Goal: Task Accomplishment & Management: Manage account settings

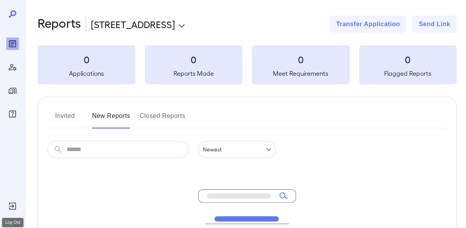
click at [11, 205] on icon "Log Out" at bounding box center [12, 206] width 9 height 9
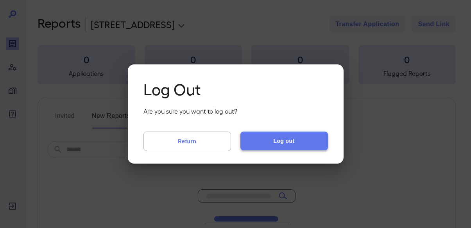
click at [319, 138] on button "Log out" at bounding box center [285, 141] width 88 height 19
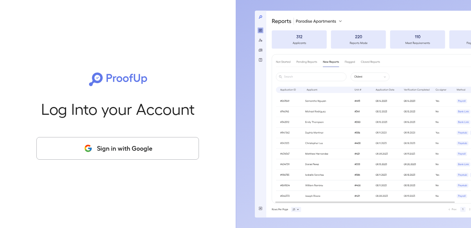
click at [170, 144] on button "Sign in with Google" at bounding box center [117, 148] width 163 height 23
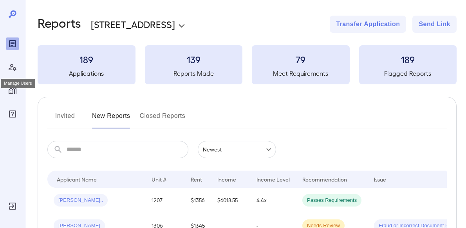
click at [14, 71] on icon "Manage Users" at bounding box center [12, 67] width 9 height 9
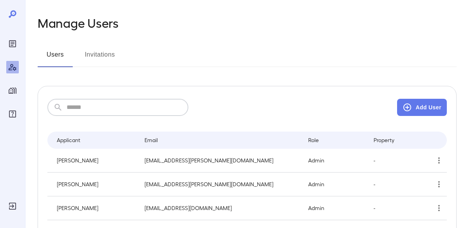
click at [122, 112] on input "text" at bounding box center [128, 107] width 122 height 17
click at [108, 104] on input "text" at bounding box center [128, 107] width 122 height 17
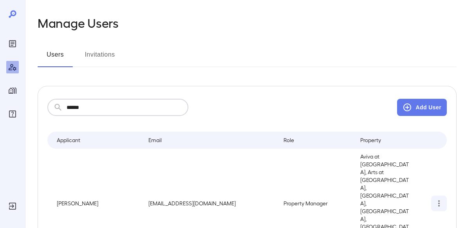
type input "******"
click at [440, 199] on icon "simple table" at bounding box center [438, 203] width 9 height 9
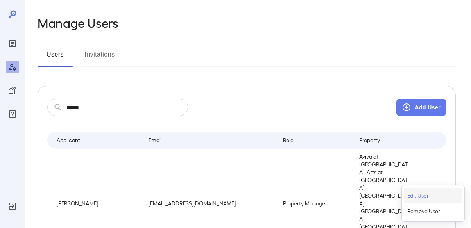
click at [424, 196] on p "Edit User" at bounding box center [419, 196] width 22 height 8
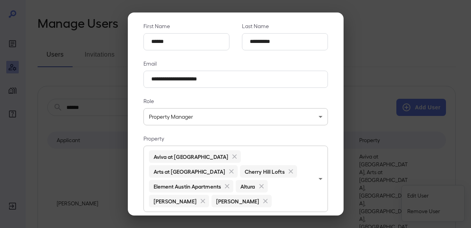
scroll to position [58, 0]
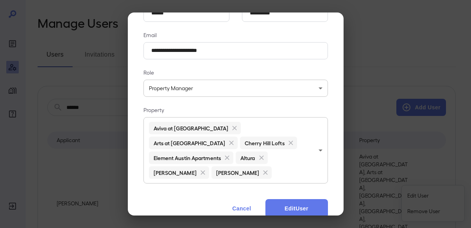
click at [295, 163] on body "**********" at bounding box center [235, 114] width 471 height 228
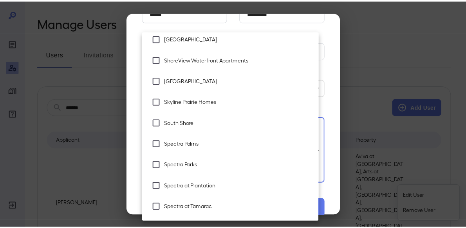
scroll to position [1363, 0]
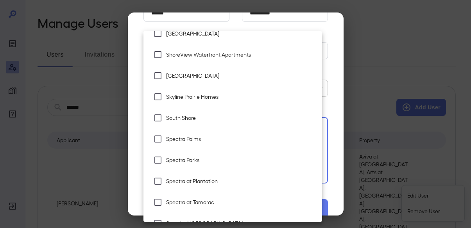
click at [185, 117] on span "South Shore" at bounding box center [241, 118] width 150 height 8
type input "**********"
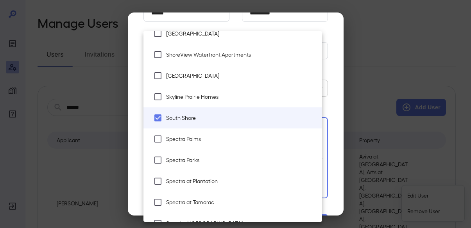
click at [329, 114] on div at bounding box center [235, 114] width 471 height 228
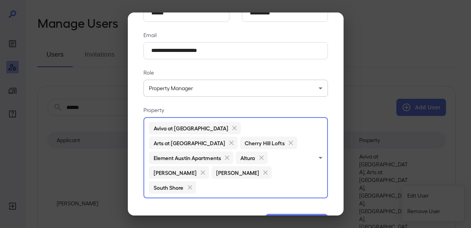
click at [312, 214] on button "Edit User" at bounding box center [297, 223] width 63 height 19
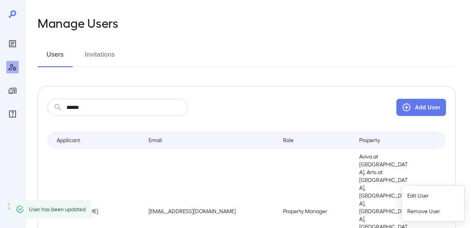
click at [141, 32] on div at bounding box center [235, 114] width 471 height 228
